Goal: Task Accomplishment & Management: Complete application form

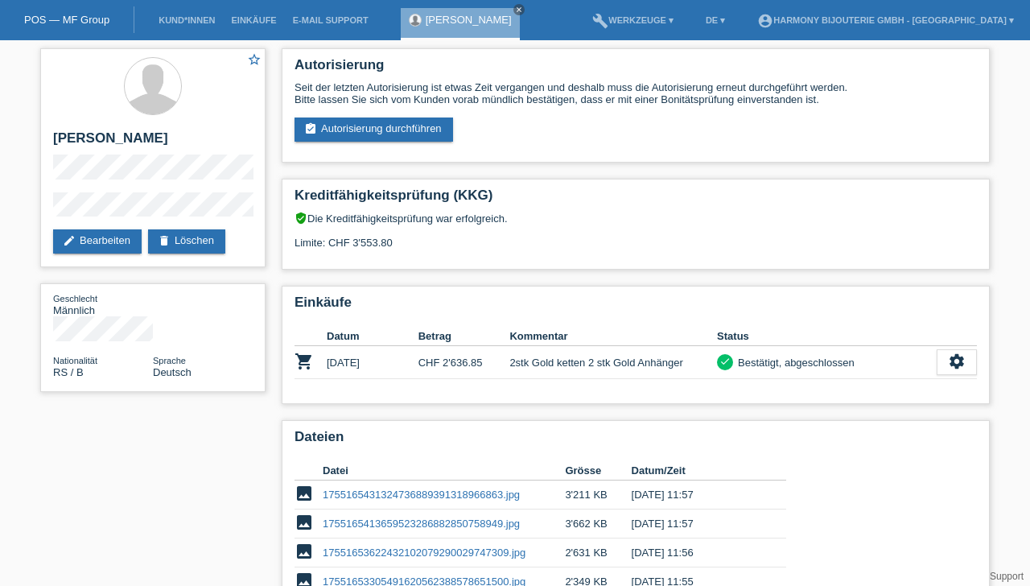
click at [470, 32] on div "Emilio Brkic close" at bounding box center [460, 24] width 119 height 32
click at [460, 19] on link "Emilio Brkic" at bounding box center [469, 20] width 86 height 12
click at [496, 26] on nav "POS — MF Group Kund*innen Einkäufe E-Mail Support Emilio Brkic close menu" at bounding box center [515, 20] width 1030 height 40
click at [491, 10] on nav "POS — MF Group Kund*innen Einkäufe E-Mail Support Emilio Brkic close menu" at bounding box center [515, 20] width 1030 height 40
click at [513, 14] on link "close" at bounding box center [518, 9] width 11 height 11
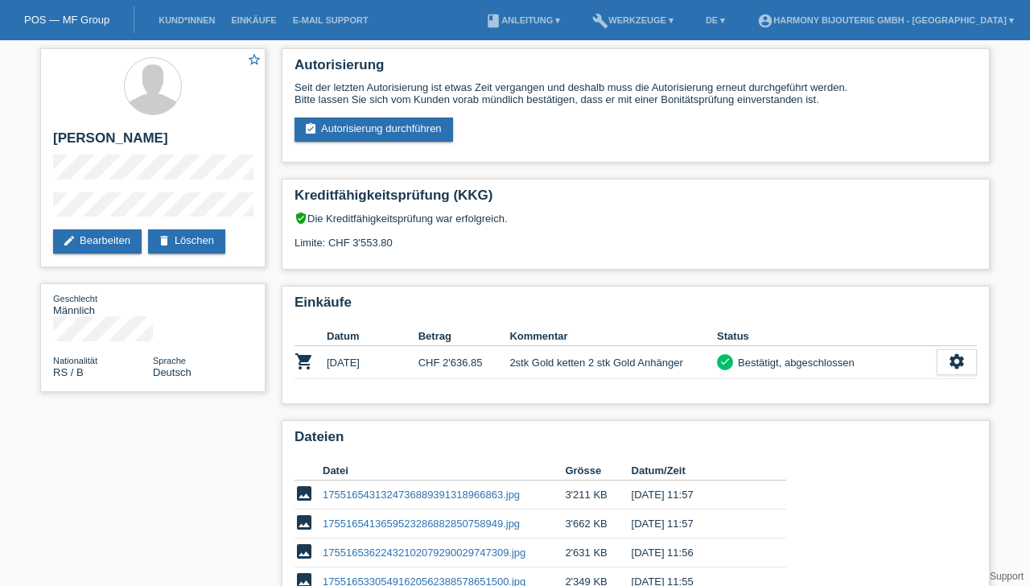
click at [196, 23] on link "Kund*innen" at bounding box center [186, 20] width 72 height 10
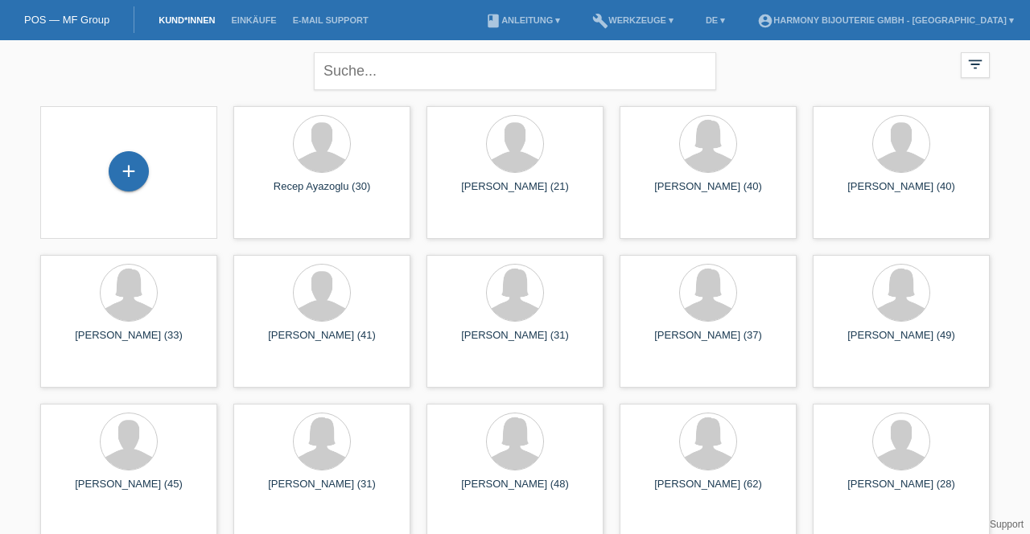
click at [325, 169] on div at bounding box center [322, 144] width 56 height 56
click at [266, 229] on span "Anzeigen" at bounding box center [278, 226] width 43 height 12
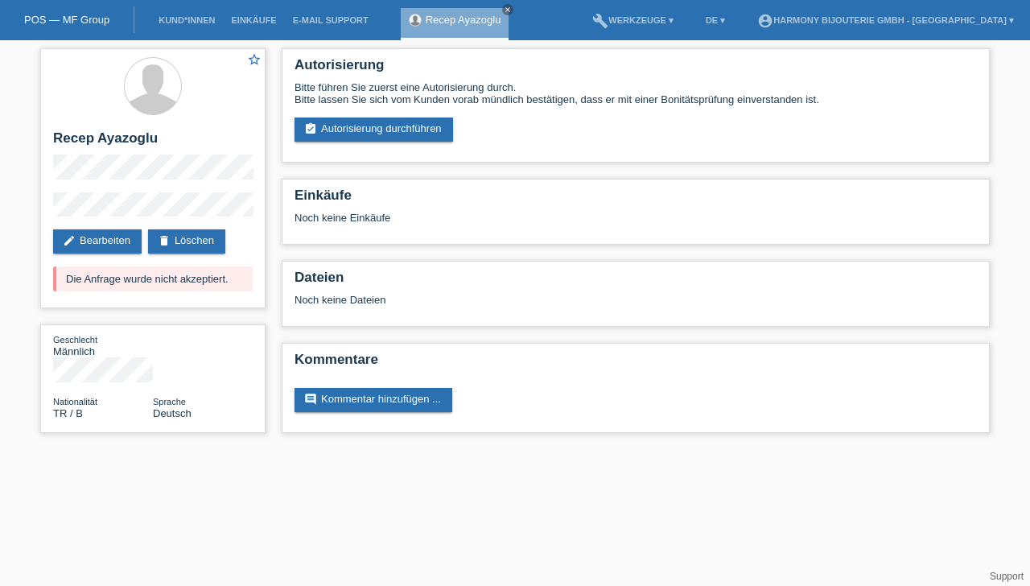
click at [207, 25] on link "Kund*innen" at bounding box center [186, 20] width 72 height 10
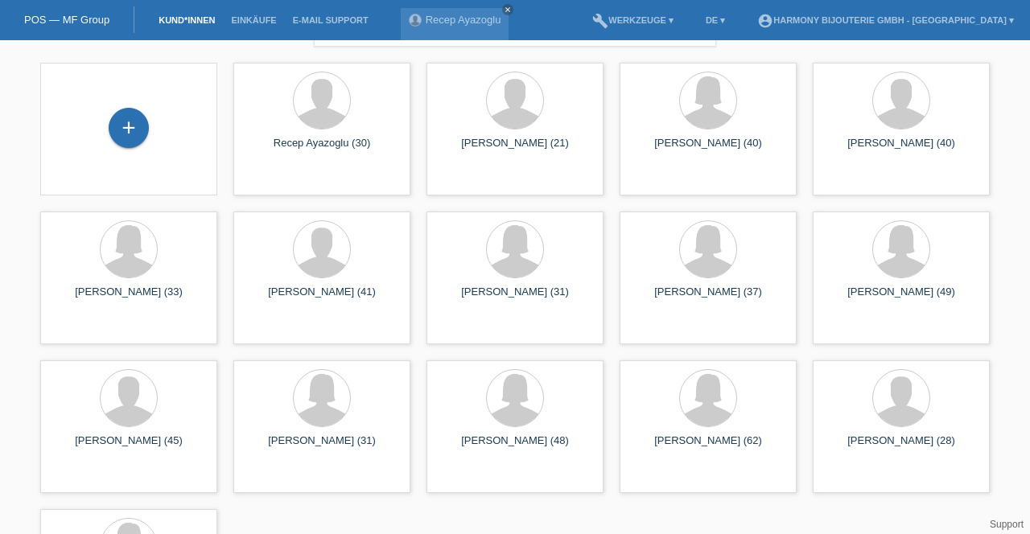
scroll to position [108, 0]
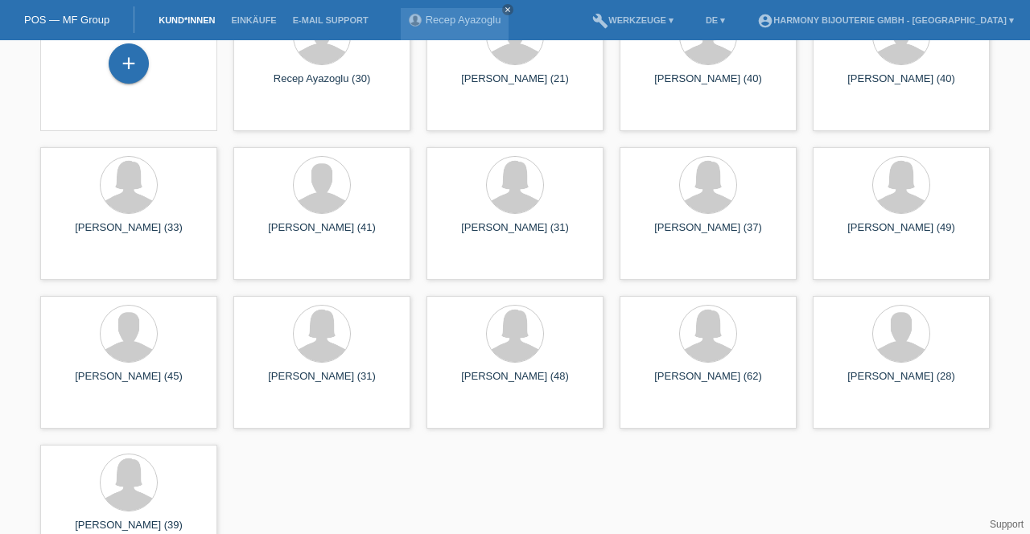
click at [167, 517] on div "Hülya Yüksel Ayazoglu (39) launch Anzeigen" at bounding box center [128, 511] width 177 height 133
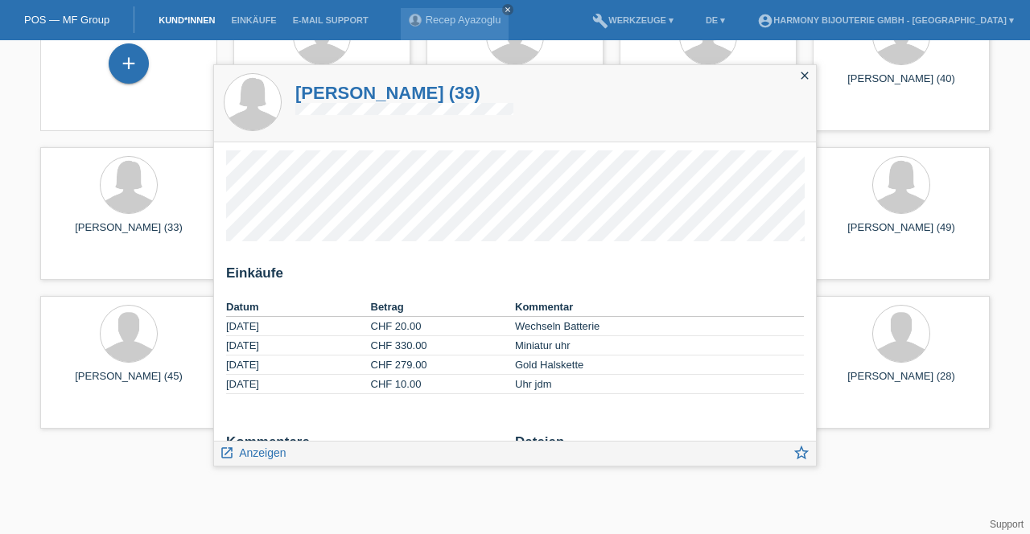
click at [278, 454] on span "Anzeigen" at bounding box center [262, 453] width 47 height 13
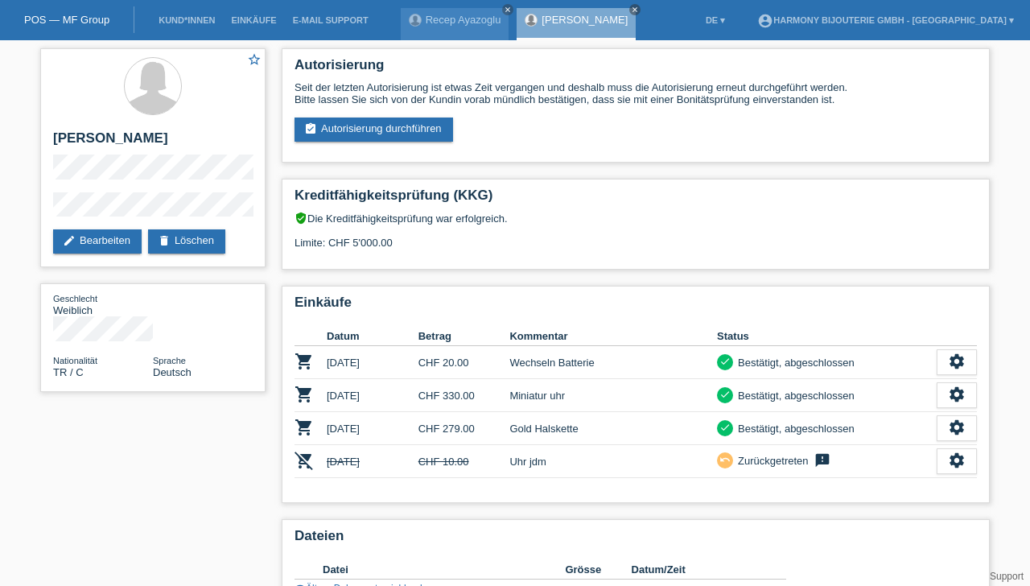
click at [128, 237] on link "edit Bearbeiten" at bounding box center [97, 241] width 89 height 24
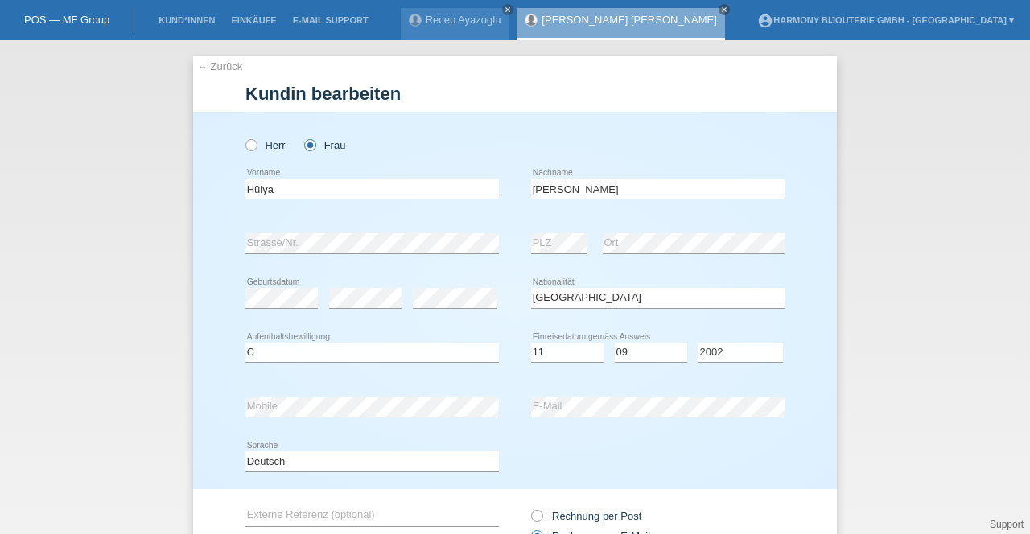
select select "TR"
select select "C"
select select "11"
select select "09"
select select "2002"
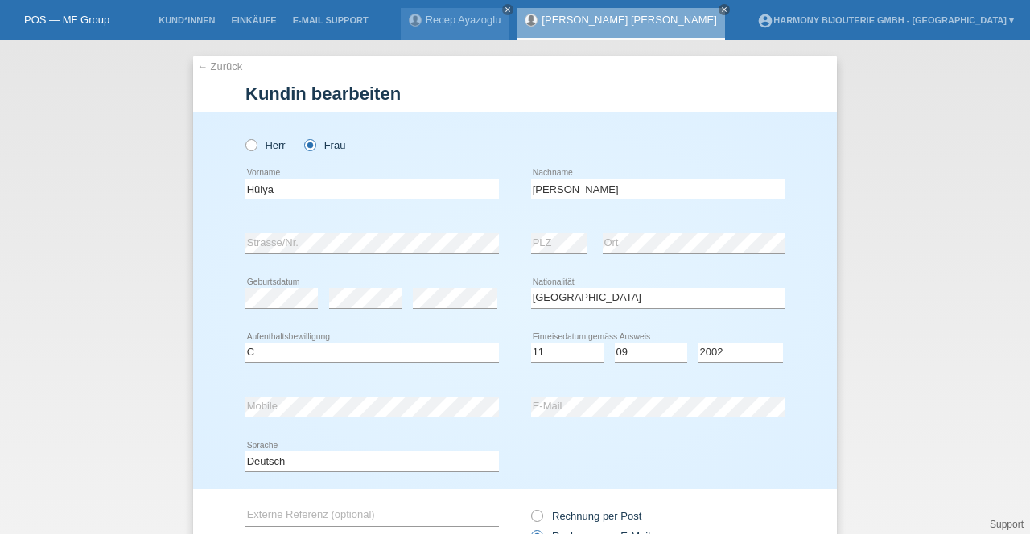
scroll to position [137, 0]
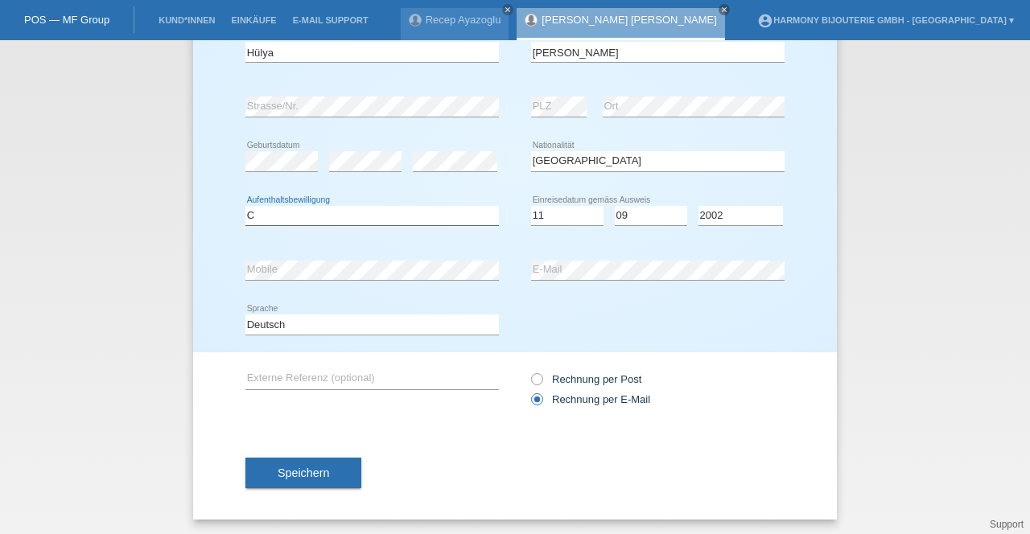
click at [416, 220] on select "Bitte auswählen... C B B - Flüchtlingsstatus Andere" at bounding box center [371, 215] width 253 height 19
click at [603, 152] on select "Bitte auswählen... Schweiz Deutschland Liechtenstein Österreich ------------ Af…" at bounding box center [657, 160] width 253 height 19
select select "CH"
click at [531, 171] on select "Bitte auswählen... Schweiz Deutschland Liechtenstein Österreich ------------ Af…" at bounding box center [657, 160] width 253 height 19
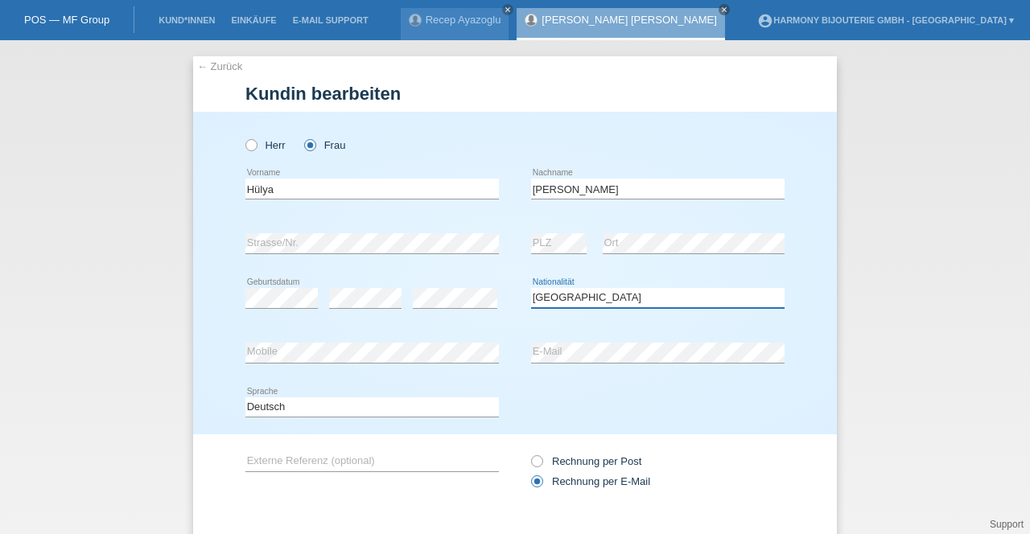
scroll to position [83, 0]
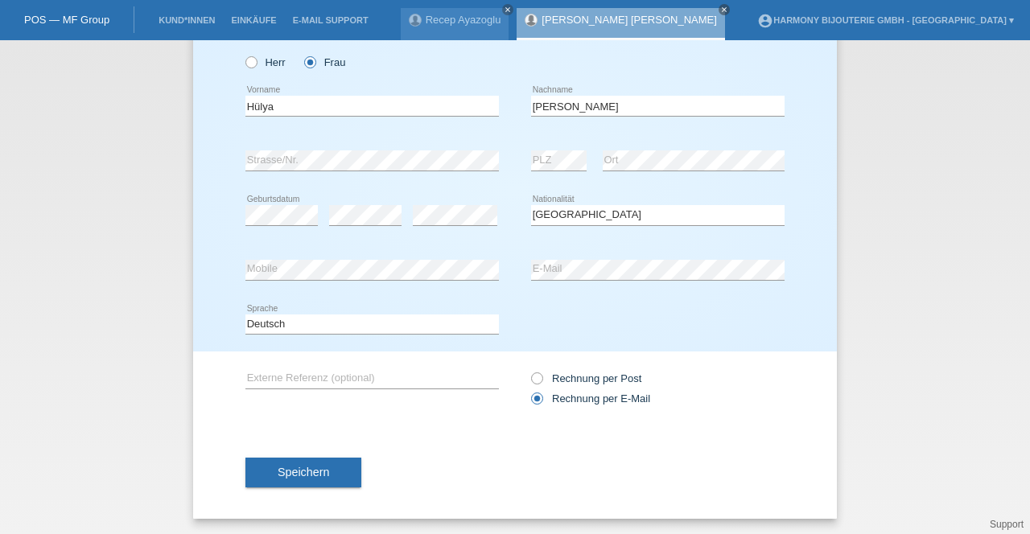
click at [293, 479] on button "Speichern" at bounding box center [303, 473] width 116 height 31
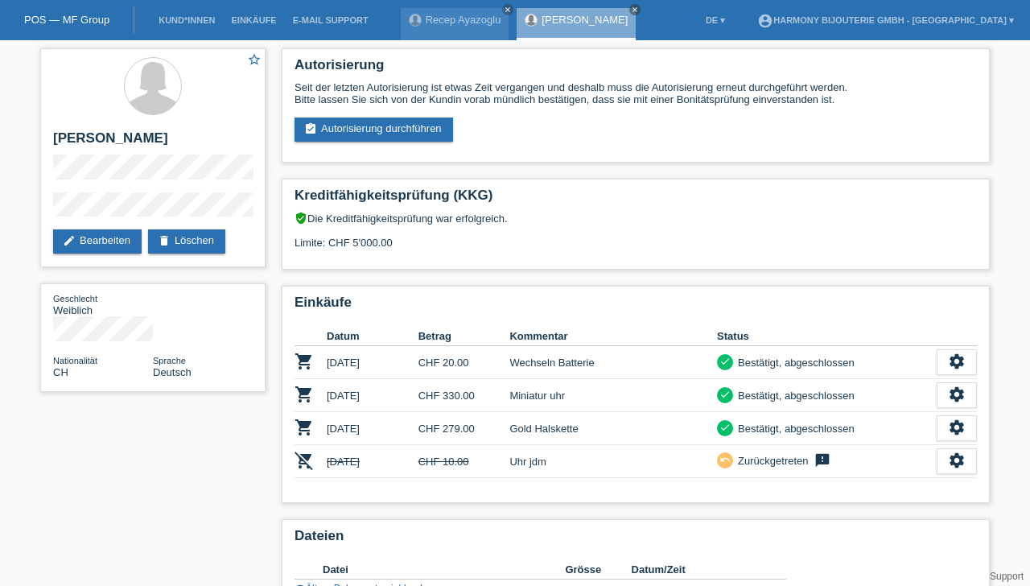
click at [636, 11] on icon "close" at bounding box center [635, 10] width 8 height 8
click at [177, 24] on link "Kund*innen" at bounding box center [186, 20] width 72 height 10
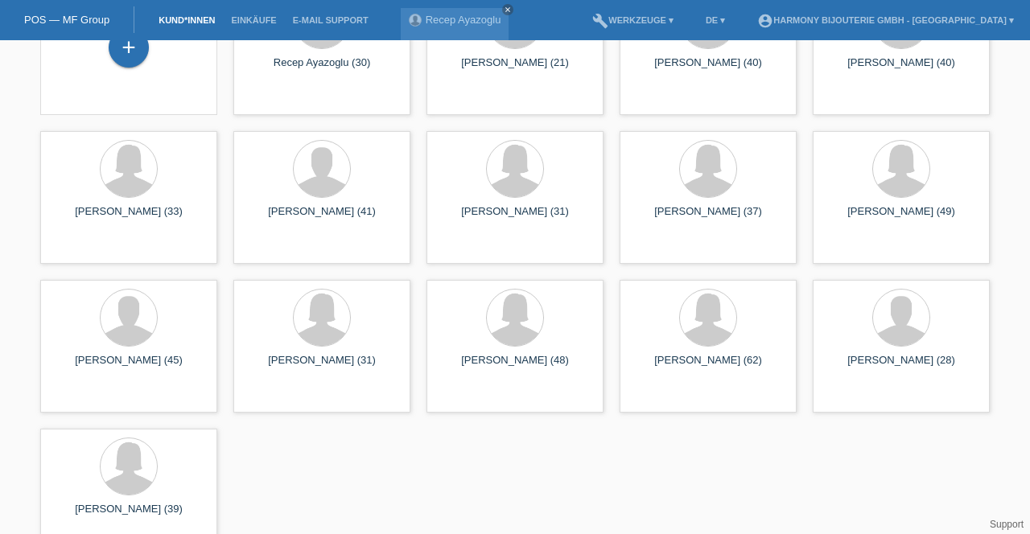
scroll to position [142, 0]
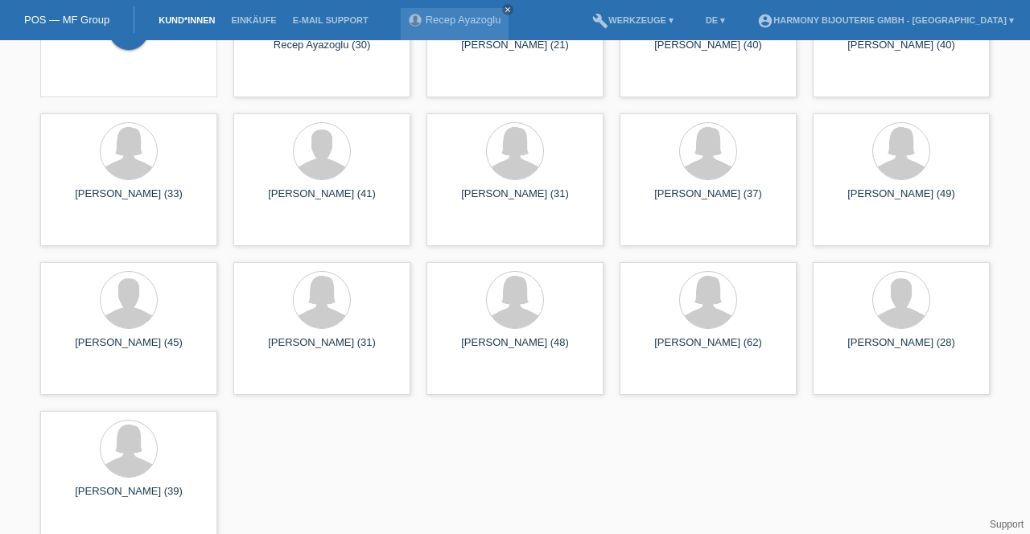
click at [477, 19] on link "Recep Ayazoglu" at bounding box center [464, 20] width 76 height 12
click at [504, 10] on icon "close" at bounding box center [508, 10] width 8 height 8
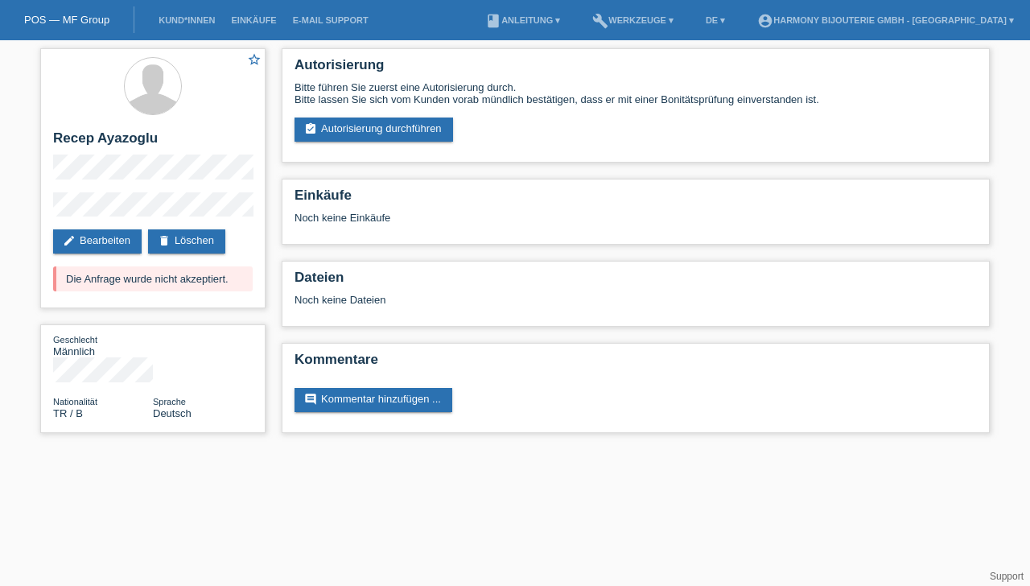
click at [356, 135] on link "assignment_turned_in Autorisierung durchführen" at bounding box center [374, 129] width 159 height 24
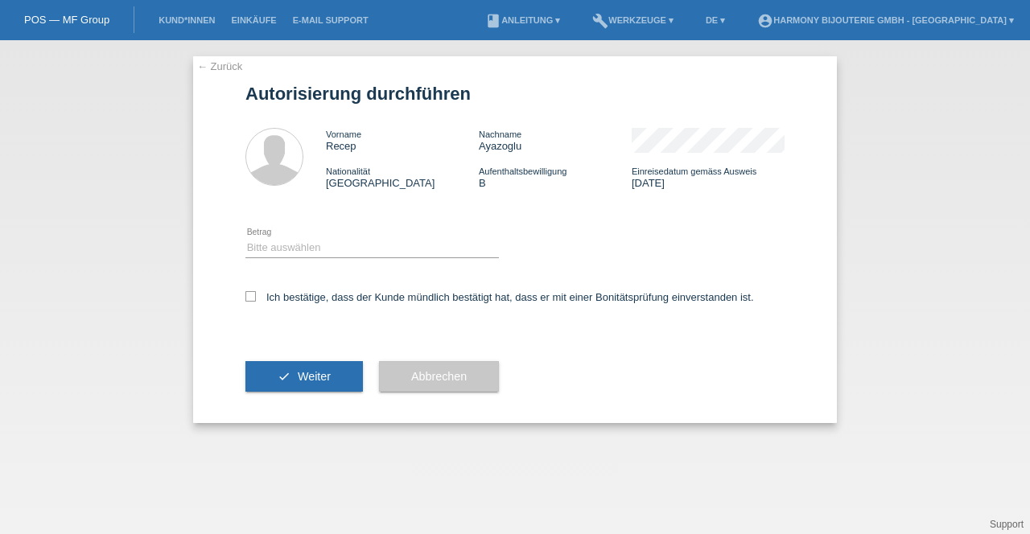
click at [283, 267] on div "Bitte auswählen CHF 1.00 - CHF 499.00 CHF 500.00 - CHF 1'999.00 CHF 2'000.00 - …" at bounding box center [371, 248] width 253 height 55
click at [264, 249] on select "Bitte auswählen CHF 1.00 - CHF 499.00 CHF 500.00 - CHF 1'999.00 CHF 2'000.00 - …" at bounding box center [371, 247] width 253 height 19
select select "1"
click at [245, 238] on select "Bitte auswählen CHF 1.00 - CHF 499.00 CHF 500.00 - CHF 1'999.00 CHF 2'000.00 - …" at bounding box center [371, 247] width 253 height 19
click at [249, 297] on icon at bounding box center [250, 296] width 10 height 10
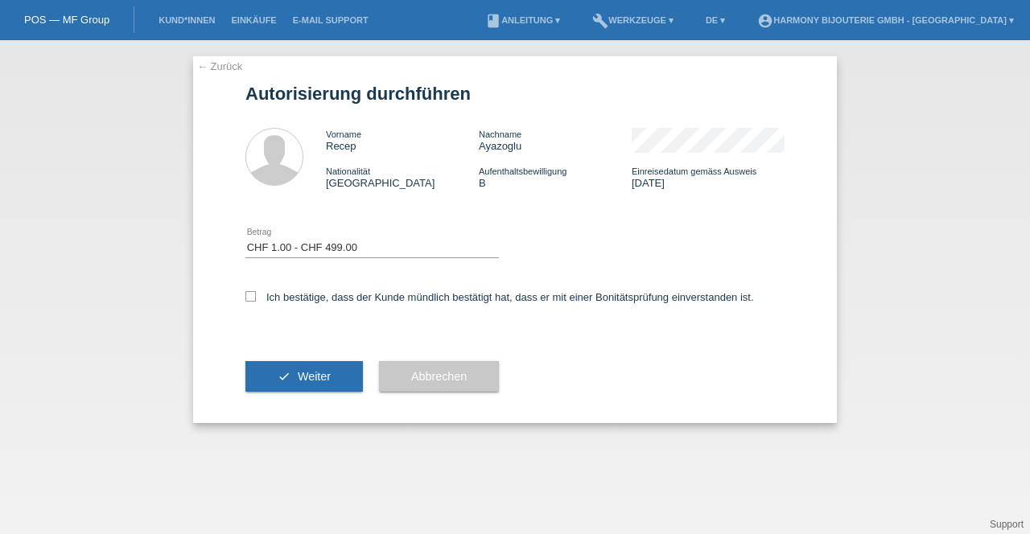
click at [249, 297] on input "Ich bestätige, dass der Kunde mündlich bestätigt hat, dass er mit einer Bonität…" at bounding box center [250, 296] width 10 height 10
checkbox input "true"
click at [296, 375] on button "check Weiter" at bounding box center [303, 376] width 117 height 31
